Goal: Task Accomplishment & Management: Manage account settings

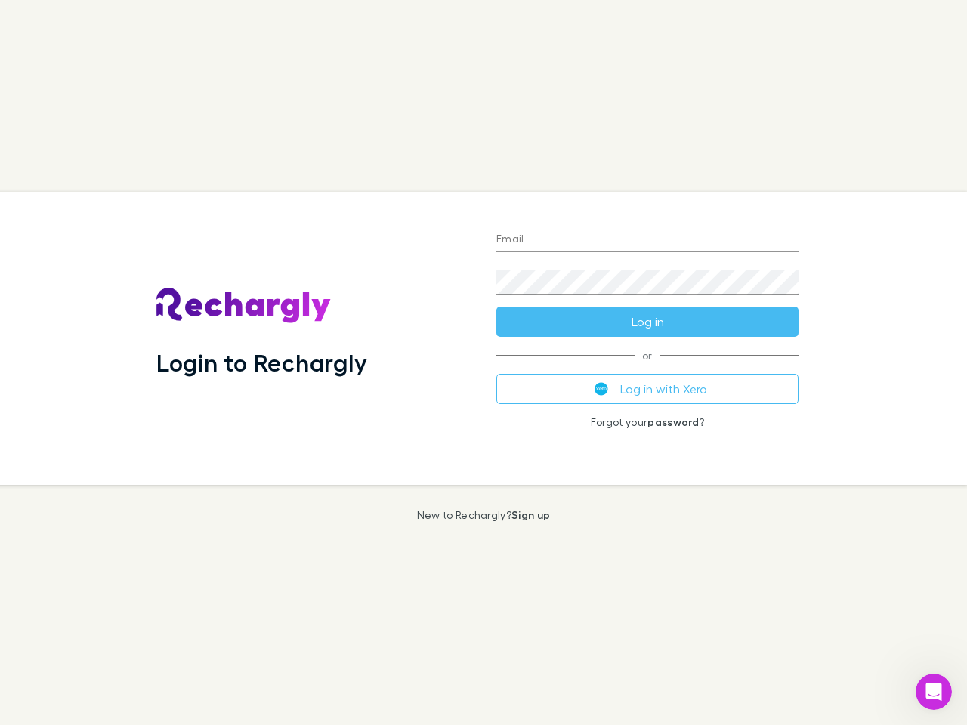
click at [484, 363] on div "Login to Rechargly" at bounding box center [314, 338] width 340 height 293
click at [648, 240] on input "Email" at bounding box center [647, 240] width 302 height 24
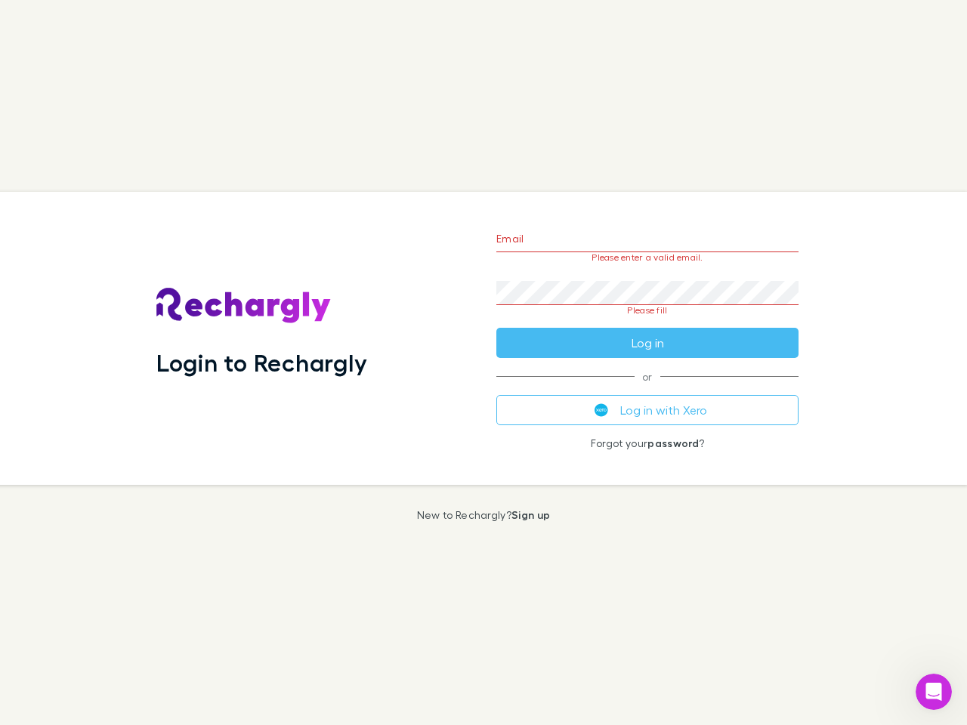
click at [648, 322] on form "Email Please enter a valid email. Password Please fill Log in" at bounding box center [647, 287] width 302 height 142
click at [648, 389] on div "Email Please enter a valid email. Password Please fill Log in or Log in with Xe…" at bounding box center [647, 338] width 326 height 293
click at [934, 692] on icon "Open Intercom Messenger" at bounding box center [934, 692] width 25 height 25
